Goal: Task Accomplishment & Management: Manage account settings

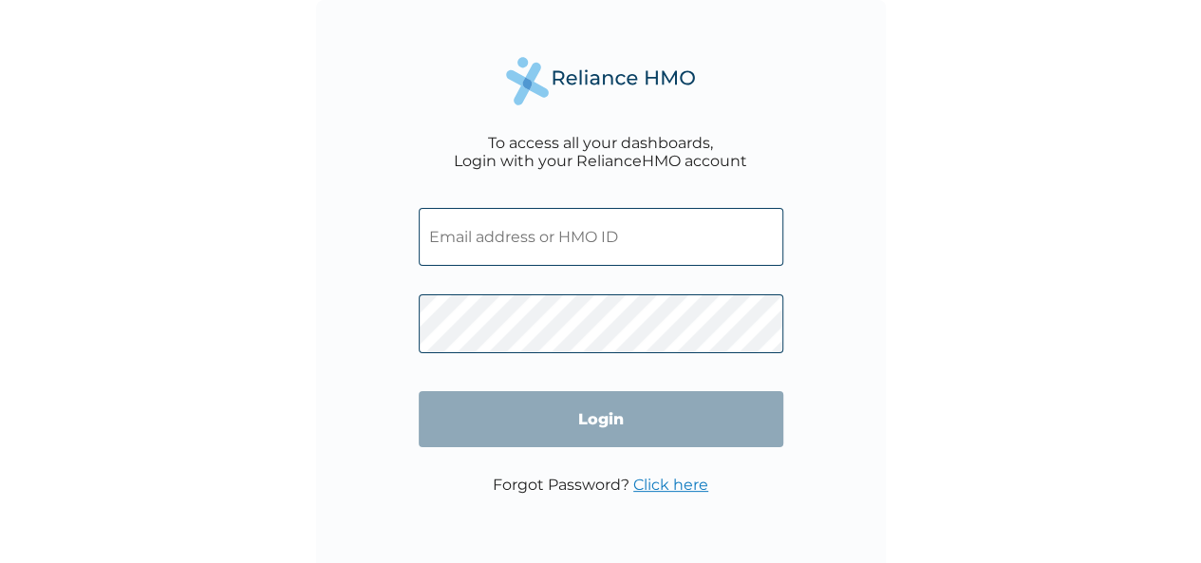
type input "WAK/10176/A"
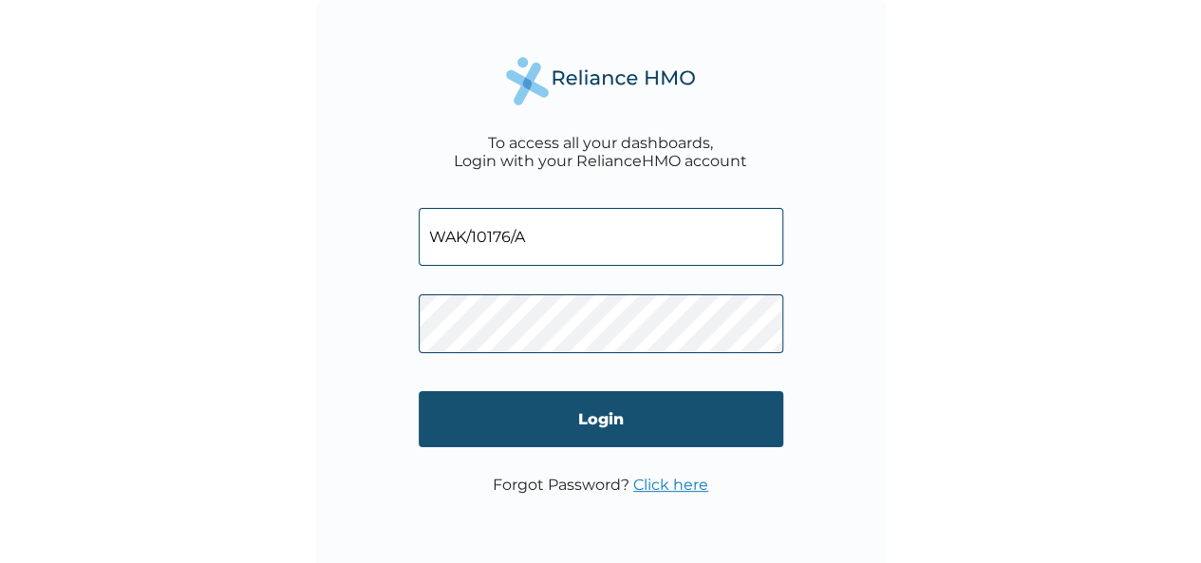
click at [579, 420] on input "Login" at bounding box center [601, 419] width 364 height 56
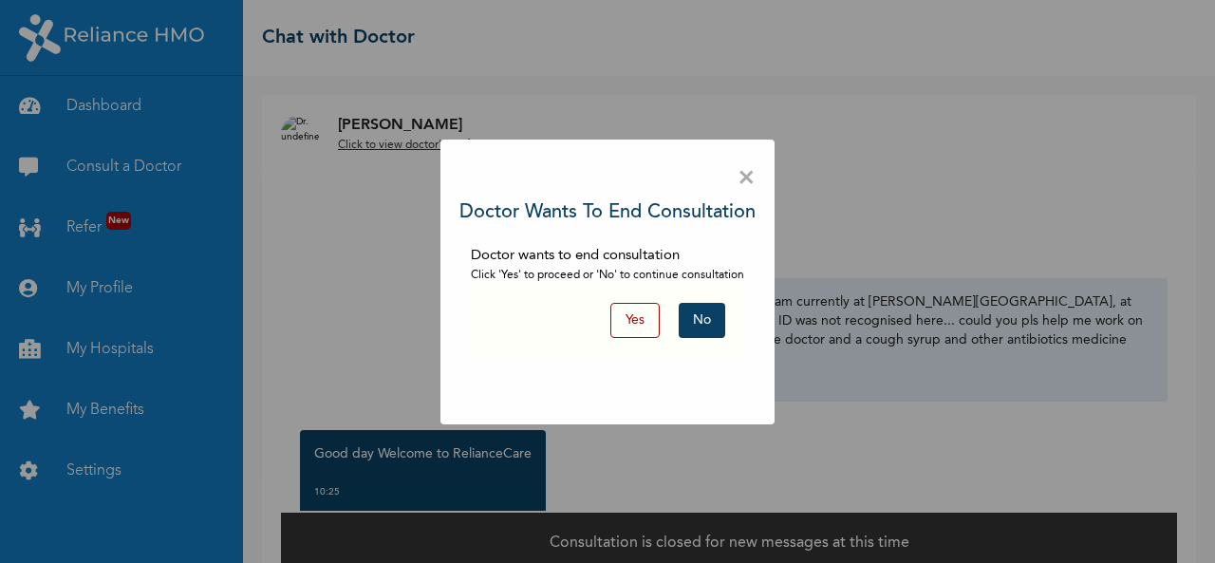
scroll to position [28, 0]
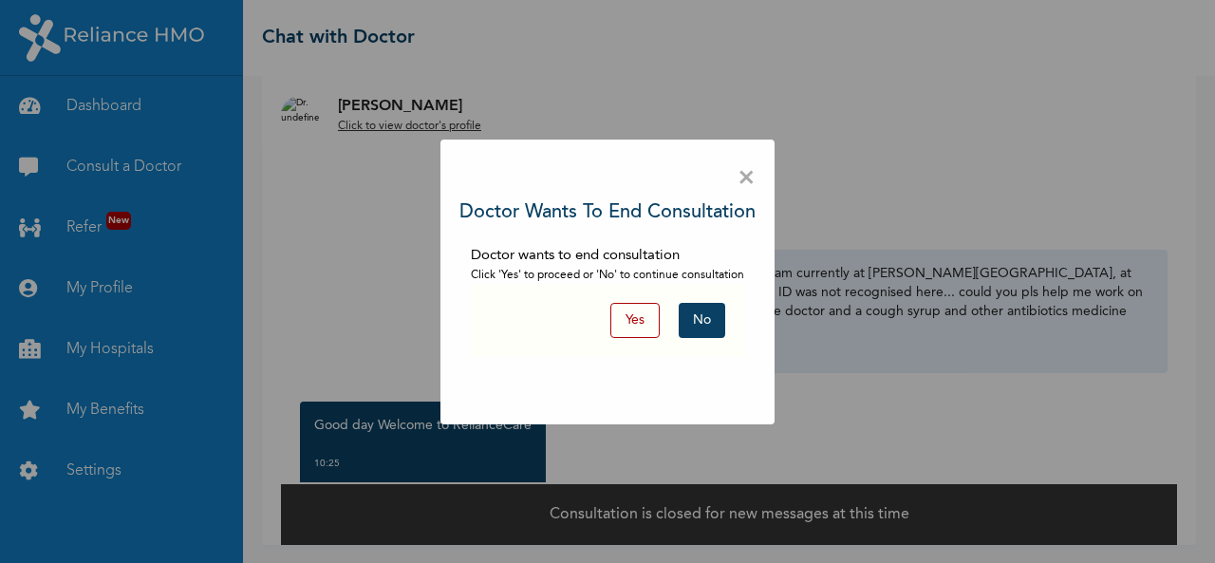
click at [637, 326] on button "Yes" at bounding box center [634, 320] width 49 height 35
